Goal: Navigation & Orientation: Find specific page/section

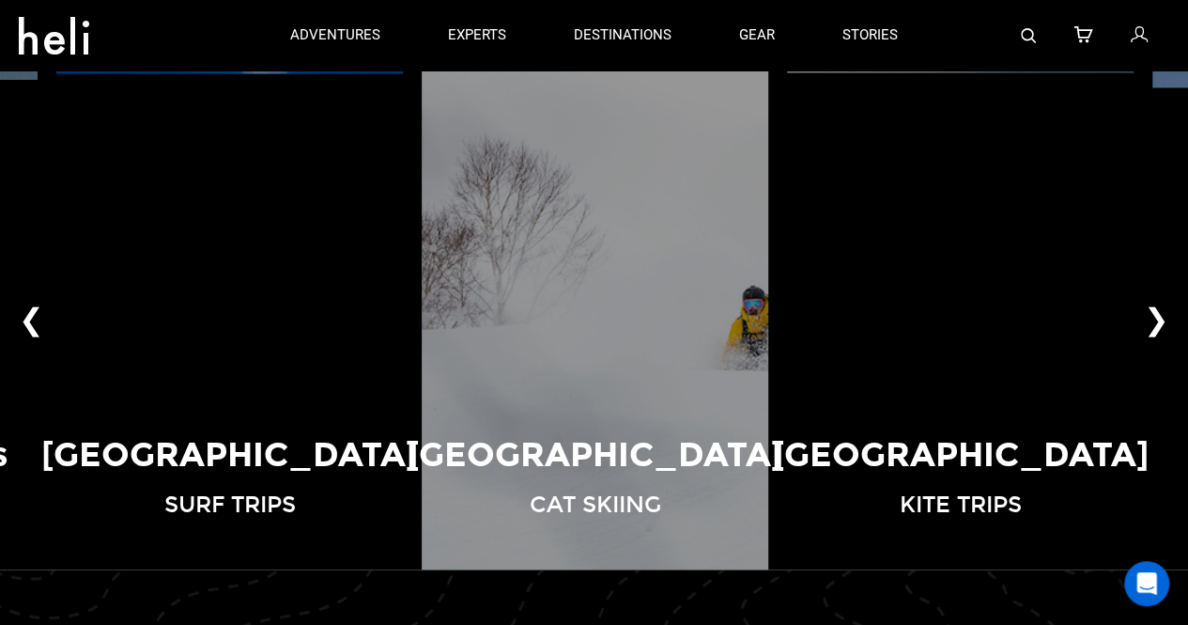
scroll to position [1246, 0]
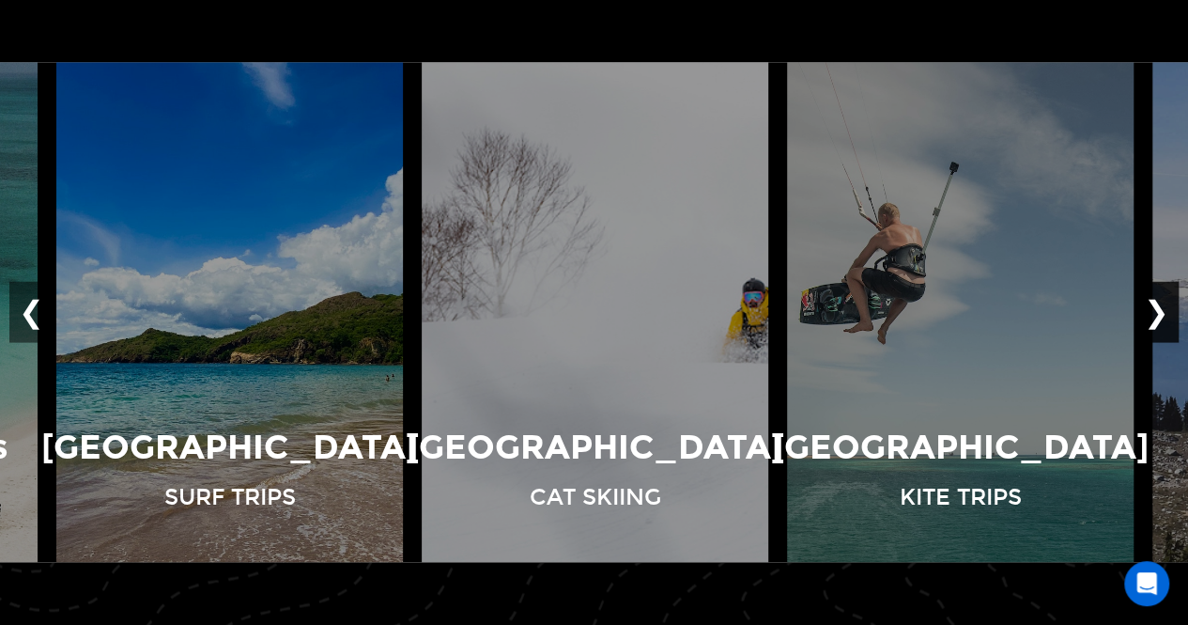
click at [1152, 315] on button "❯" at bounding box center [1157, 312] width 44 height 62
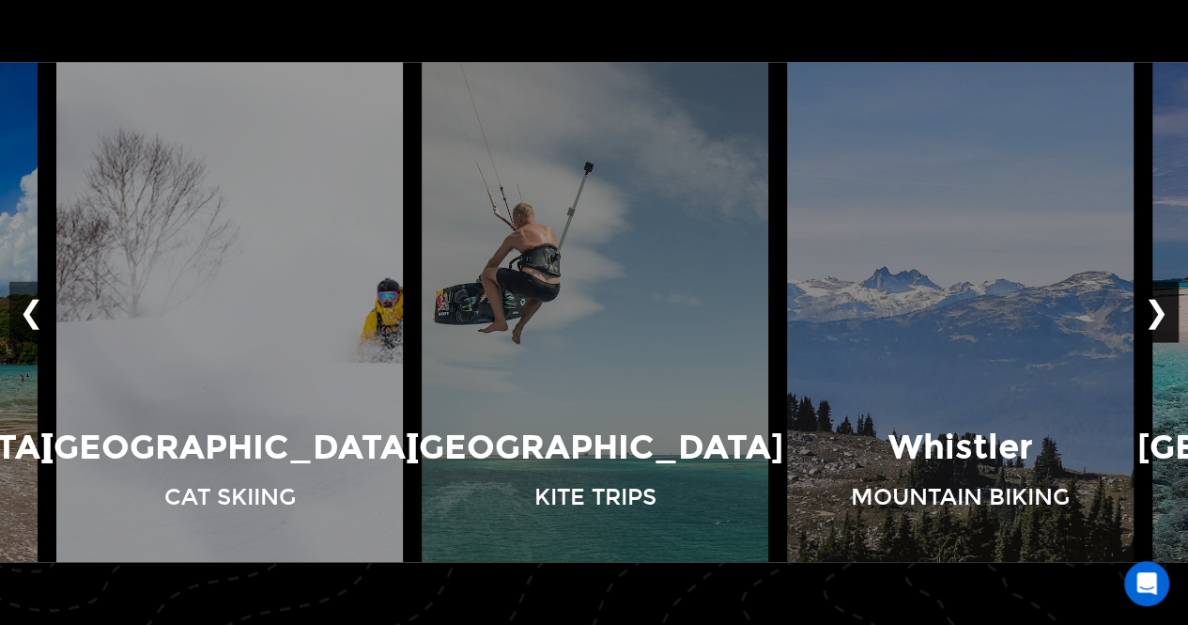
click at [1152, 315] on button "❯" at bounding box center [1157, 312] width 44 height 62
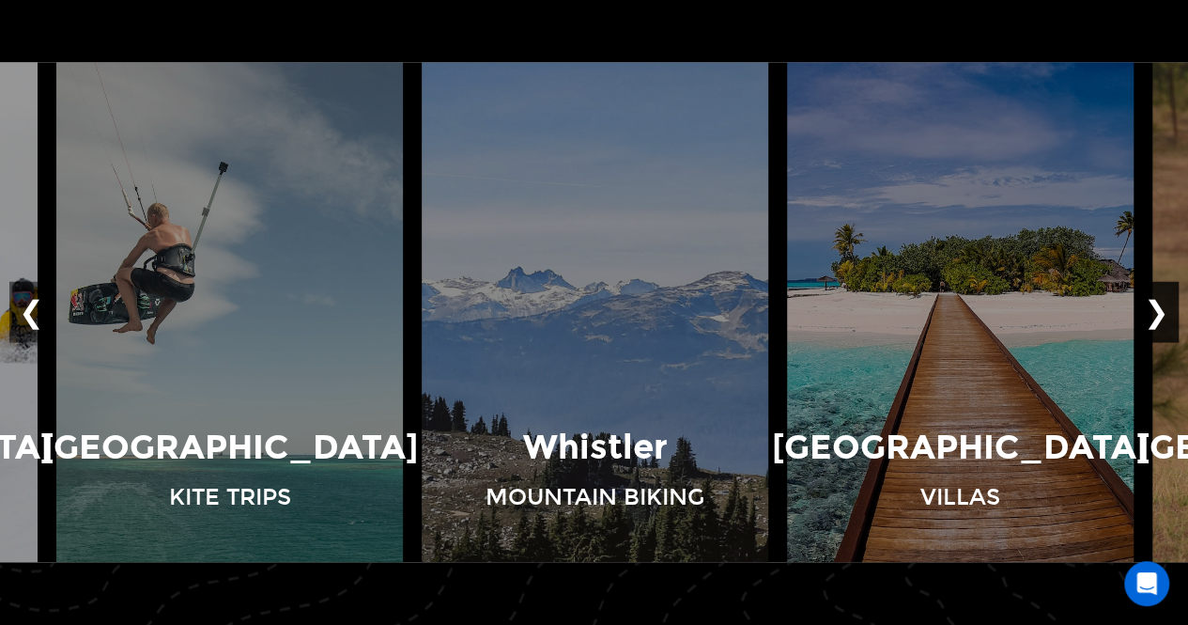
click at [1152, 315] on button "❯" at bounding box center [1157, 312] width 44 height 62
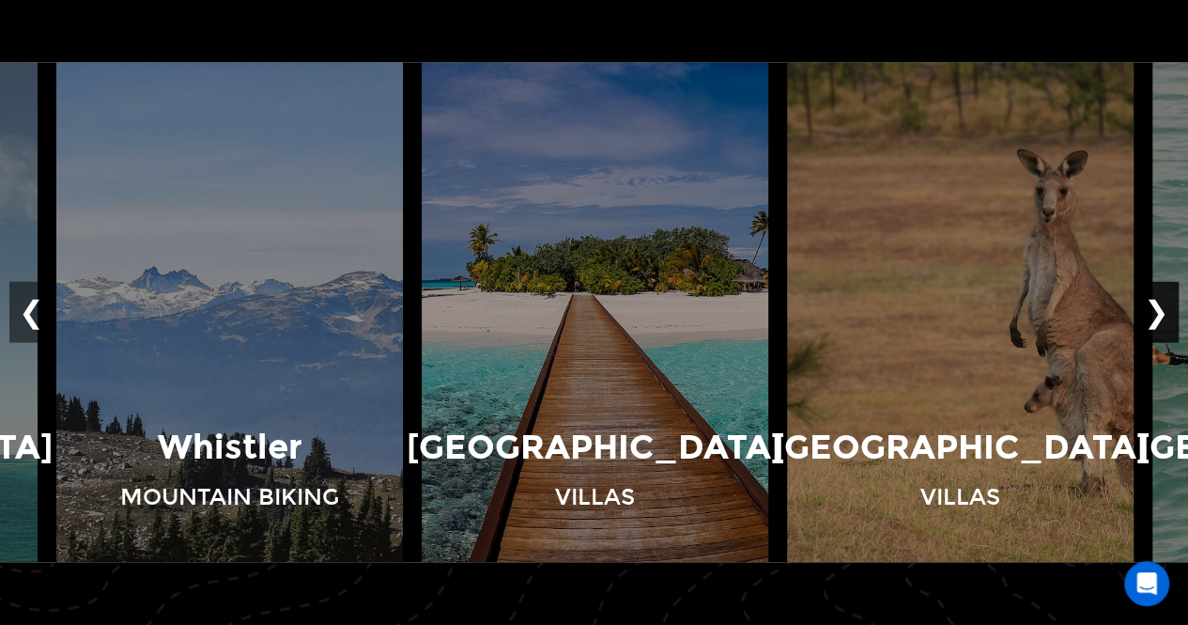
click at [1152, 315] on button "❯" at bounding box center [1157, 312] width 44 height 62
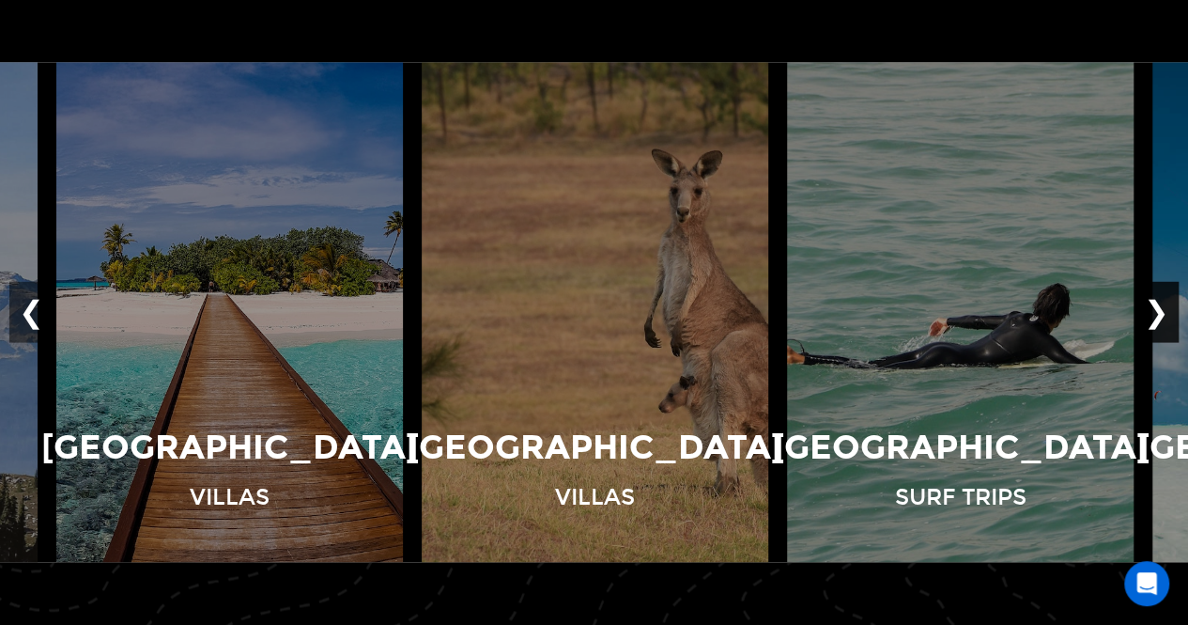
click at [1152, 315] on button "❯" at bounding box center [1157, 312] width 44 height 62
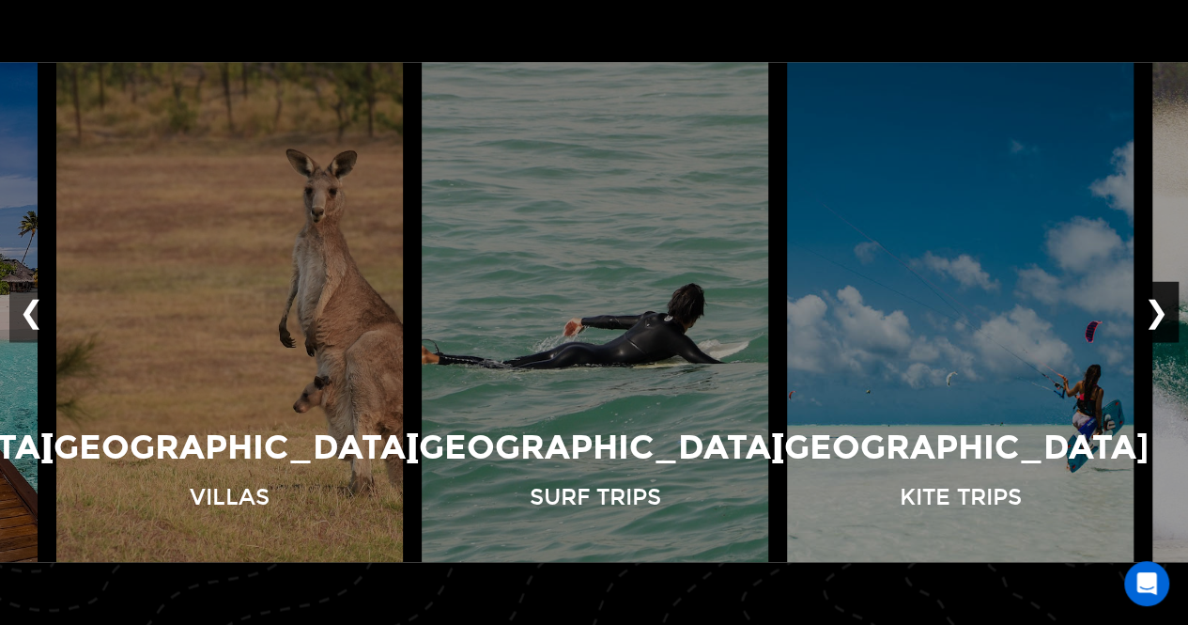
click at [1152, 315] on button "❯" at bounding box center [1157, 312] width 44 height 62
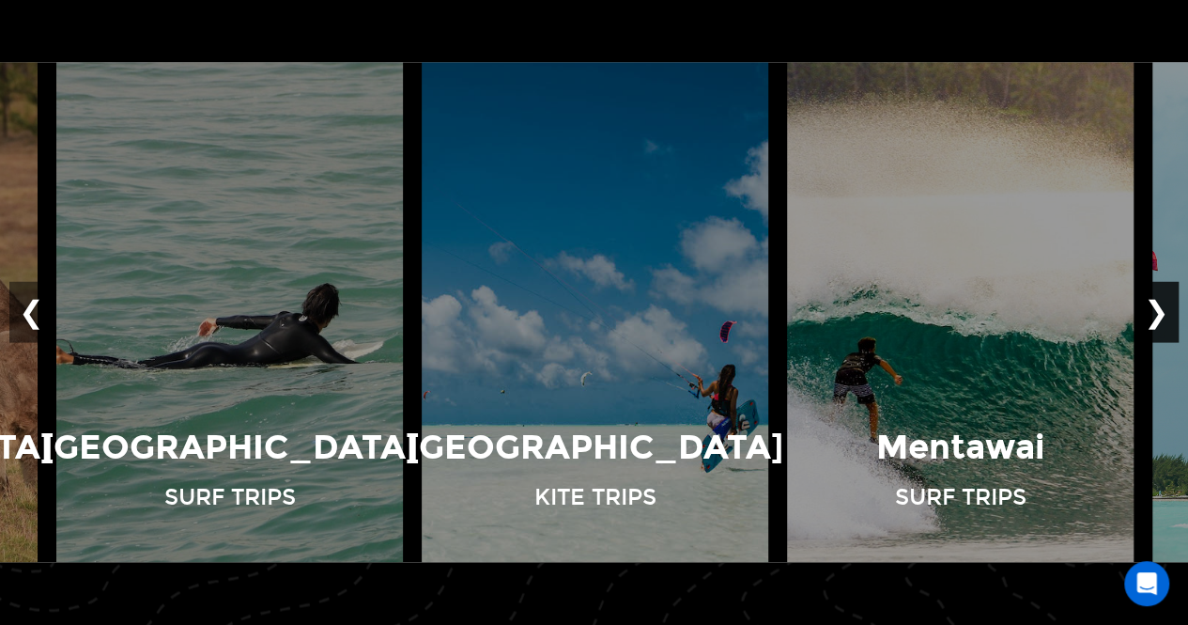
click at [1152, 315] on button "❯" at bounding box center [1157, 312] width 44 height 62
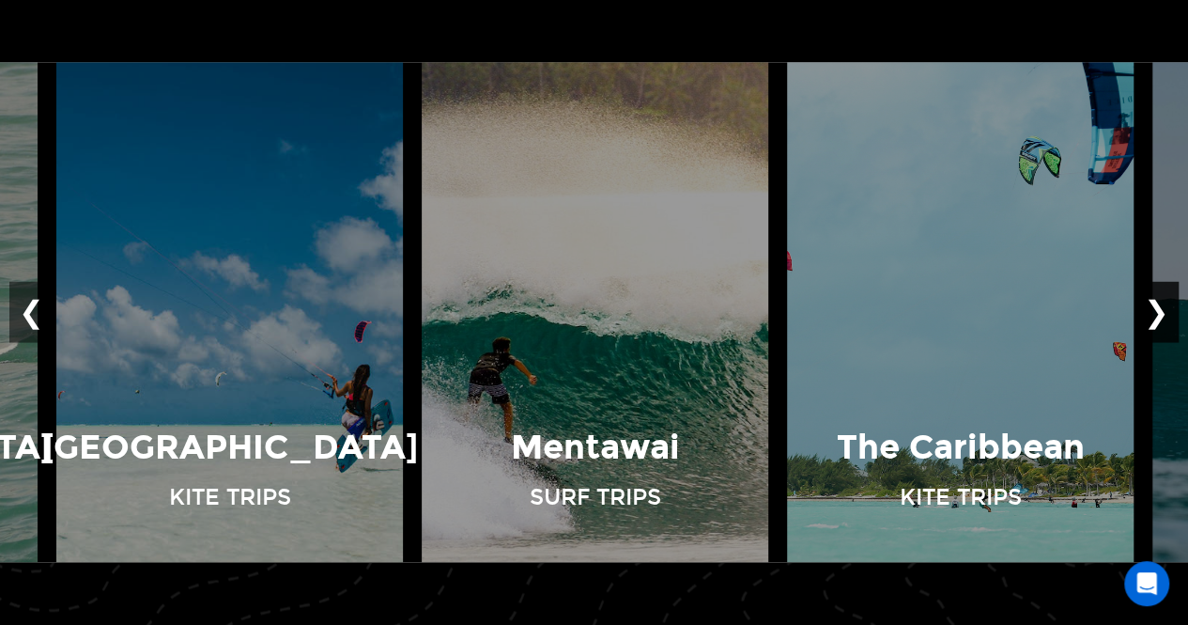
click at [1152, 315] on button "❯" at bounding box center [1157, 312] width 44 height 62
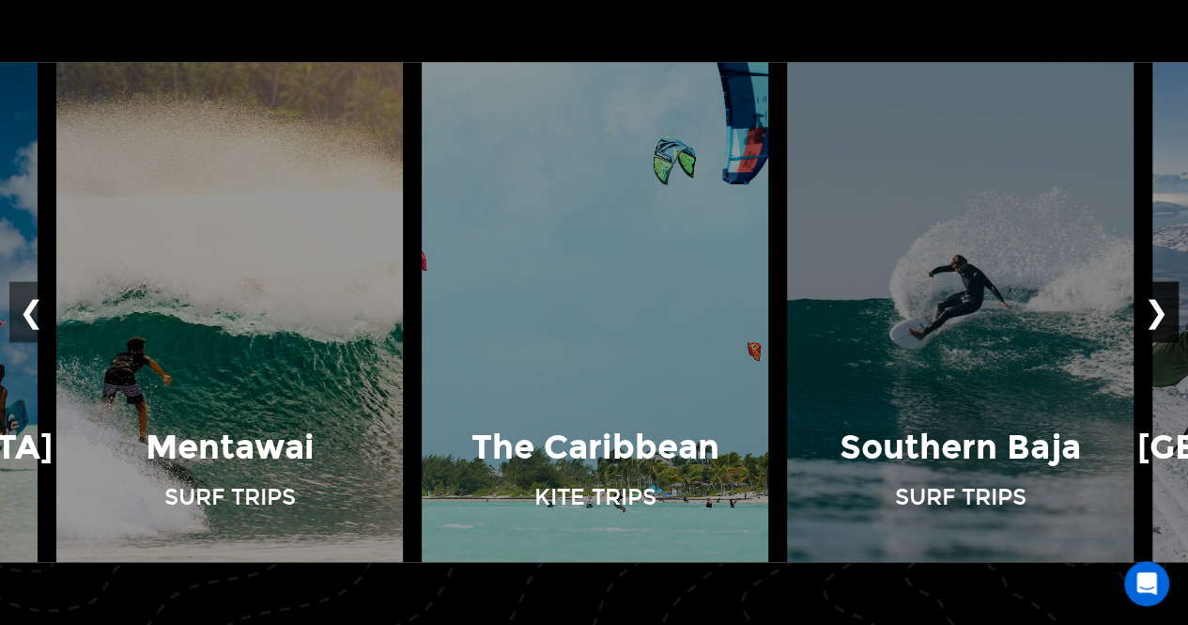
click at [1152, 315] on button "❯" at bounding box center [1157, 312] width 44 height 62
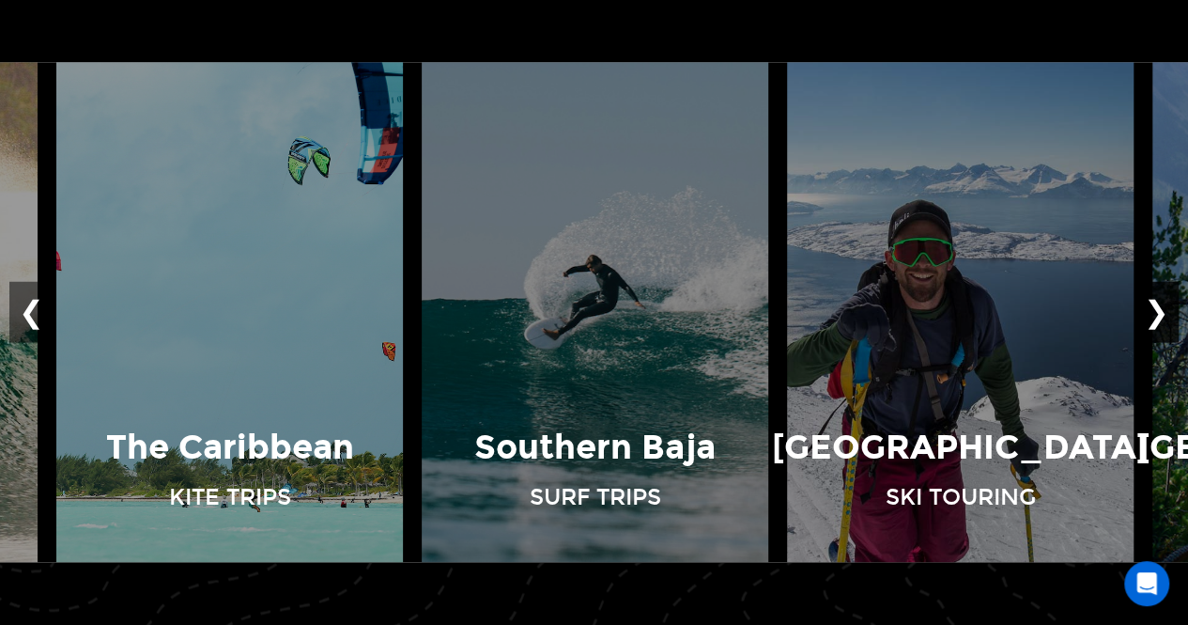
click at [1152, 315] on button "❯" at bounding box center [1157, 312] width 44 height 62
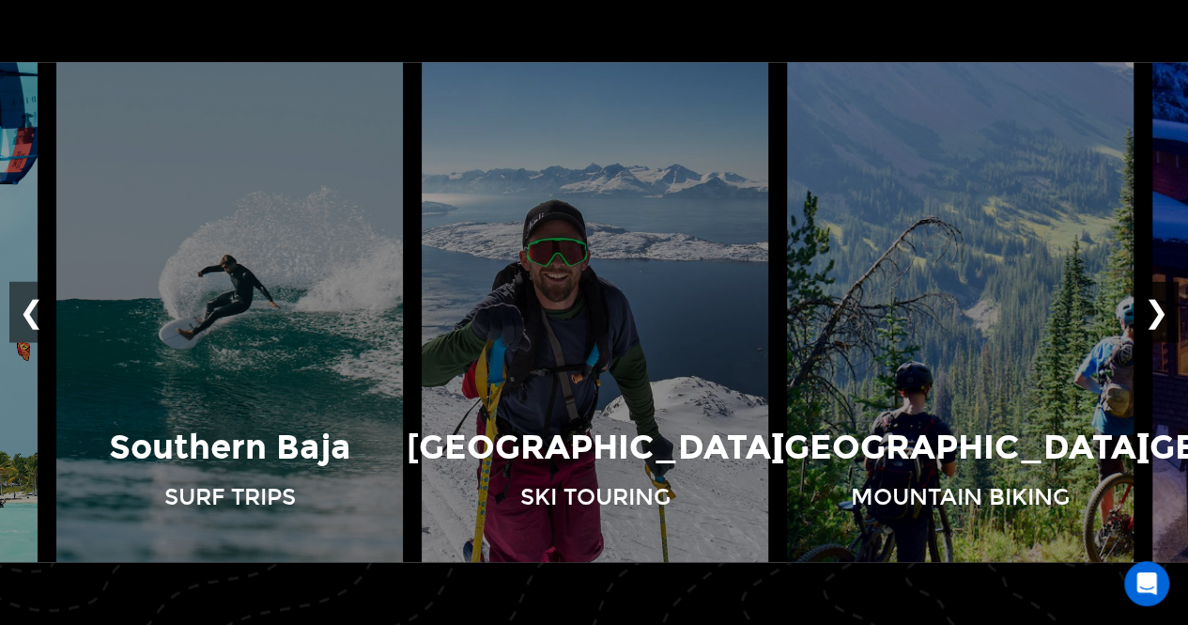
click at [1152, 315] on button "❯" at bounding box center [1157, 312] width 44 height 62
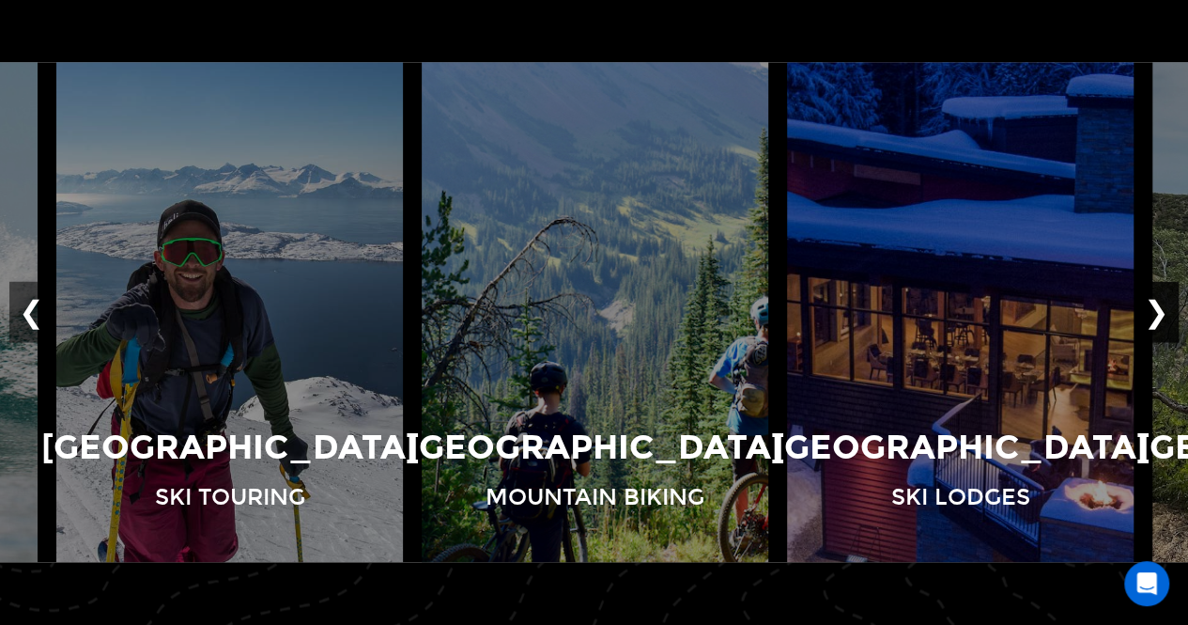
click at [1152, 315] on button "❯" at bounding box center [1157, 312] width 44 height 62
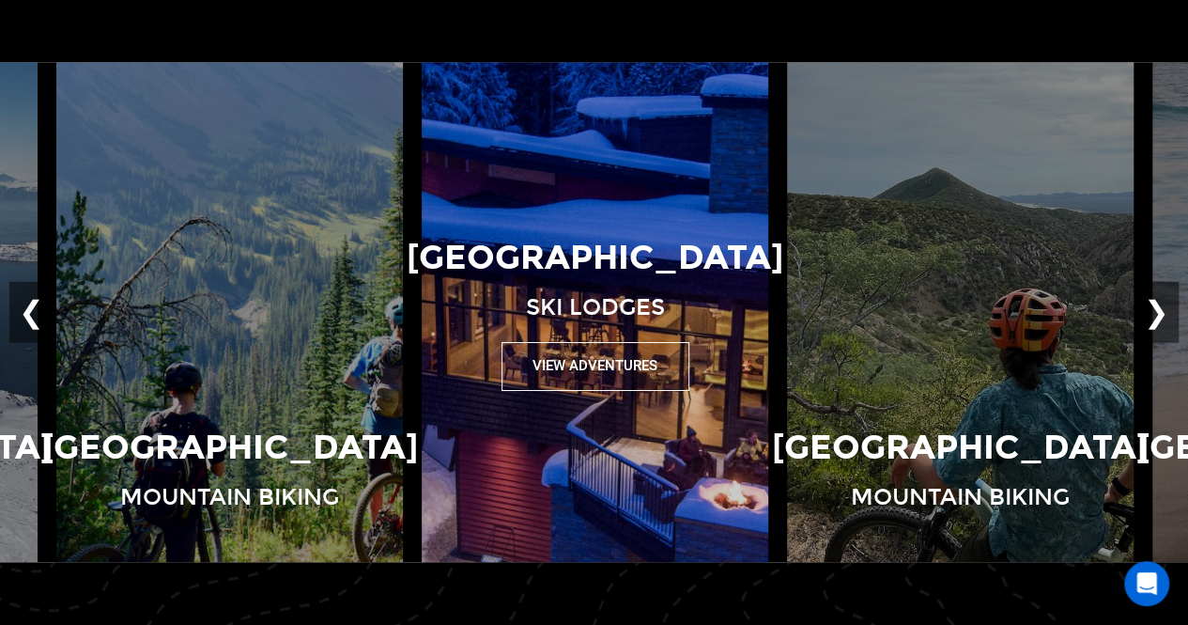
click at [673, 342] on button "View Adventures" at bounding box center [596, 366] width 188 height 48
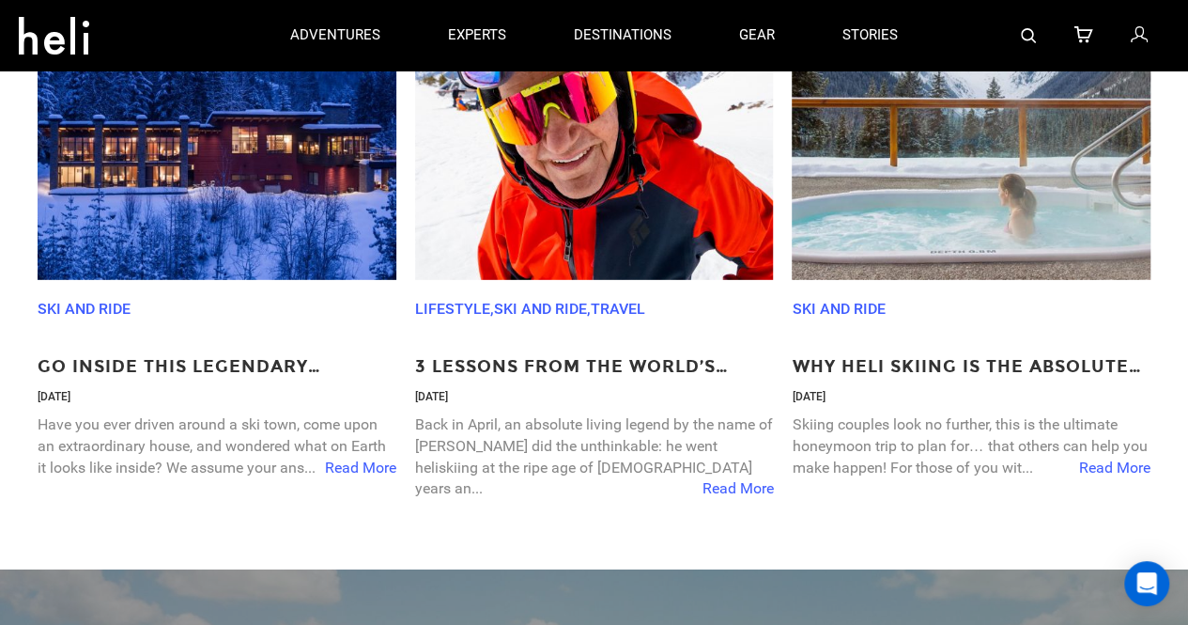
scroll to position [2533, 0]
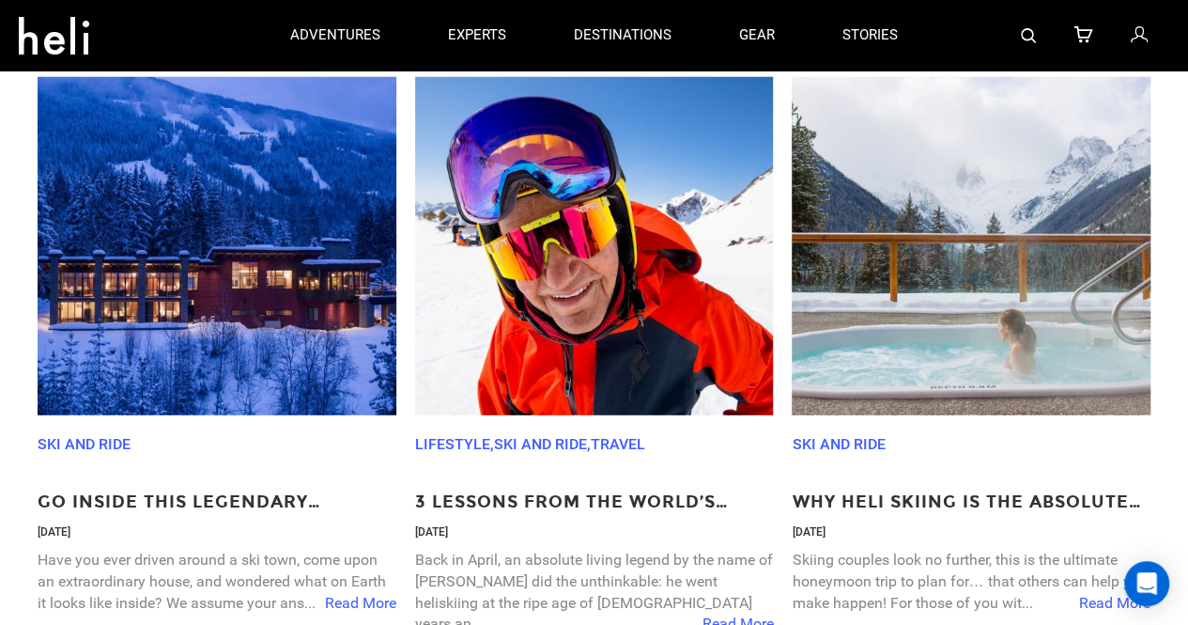
click at [353, 329] on img at bounding box center [217, 246] width 359 height 338
